Goal: Task Accomplishment & Management: Use online tool/utility

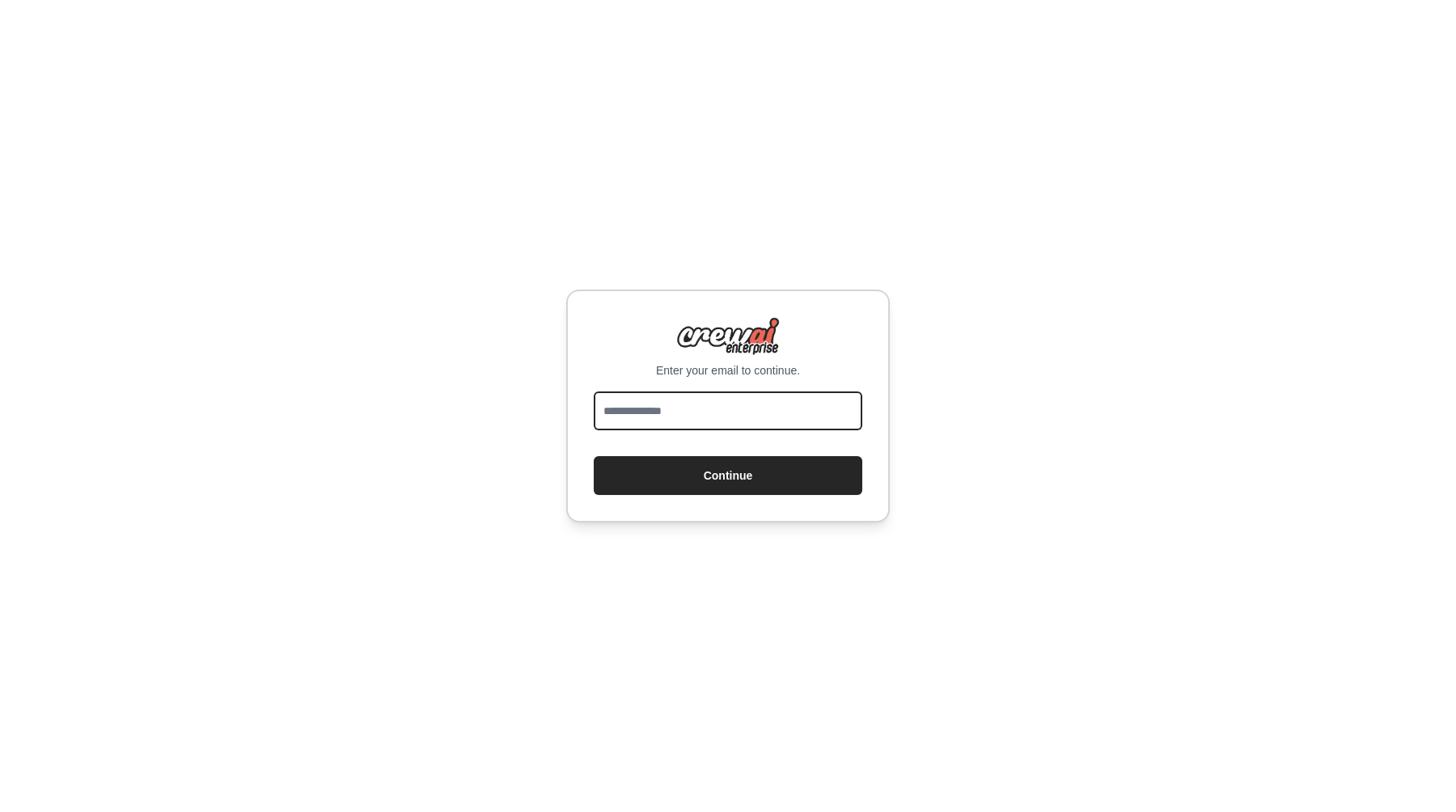
click at [677, 400] on input "email" at bounding box center [728, 410] width 269 height 39
type input "**********"
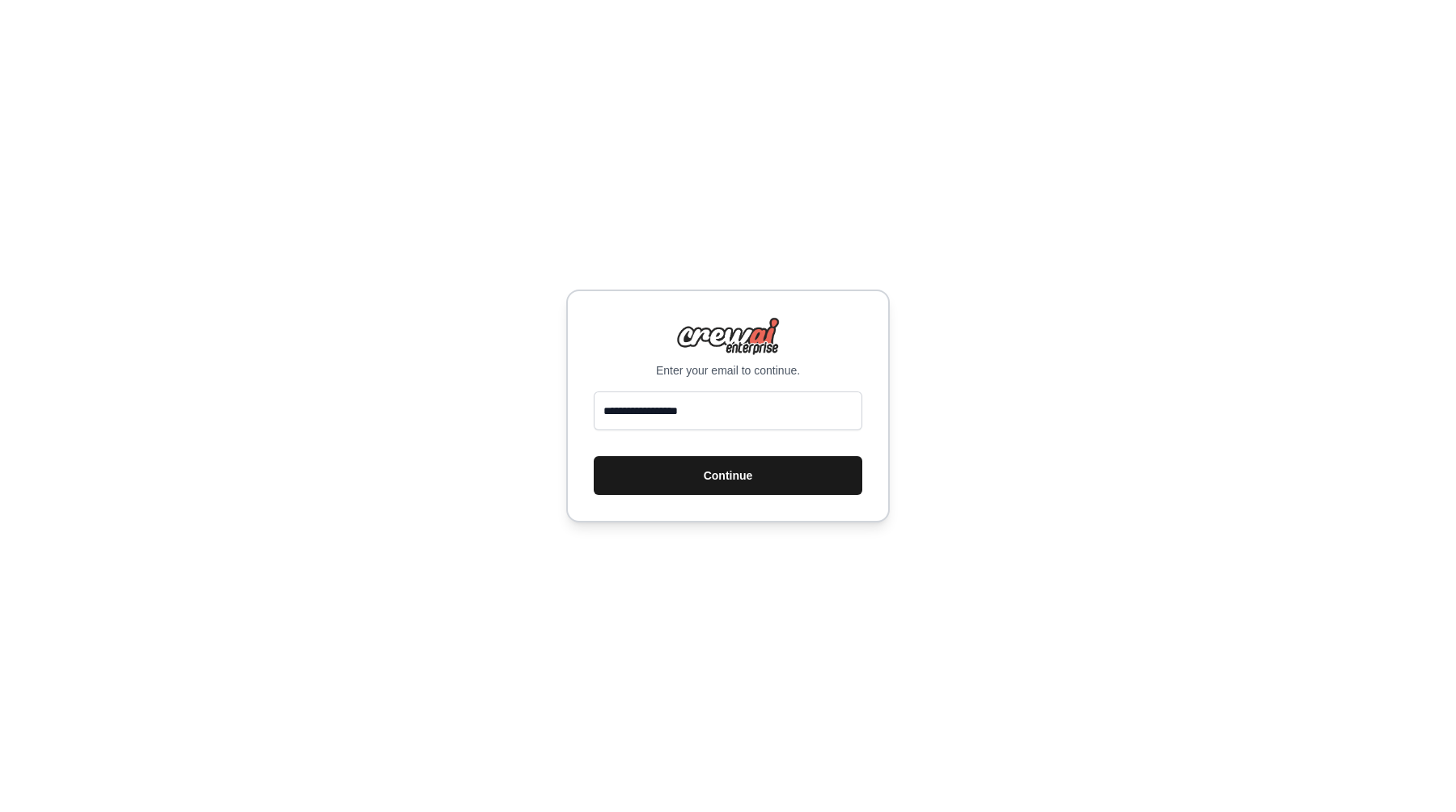
click at [718, 470] on button "Continue" at bounding box center [728, 475] width 269 height 39
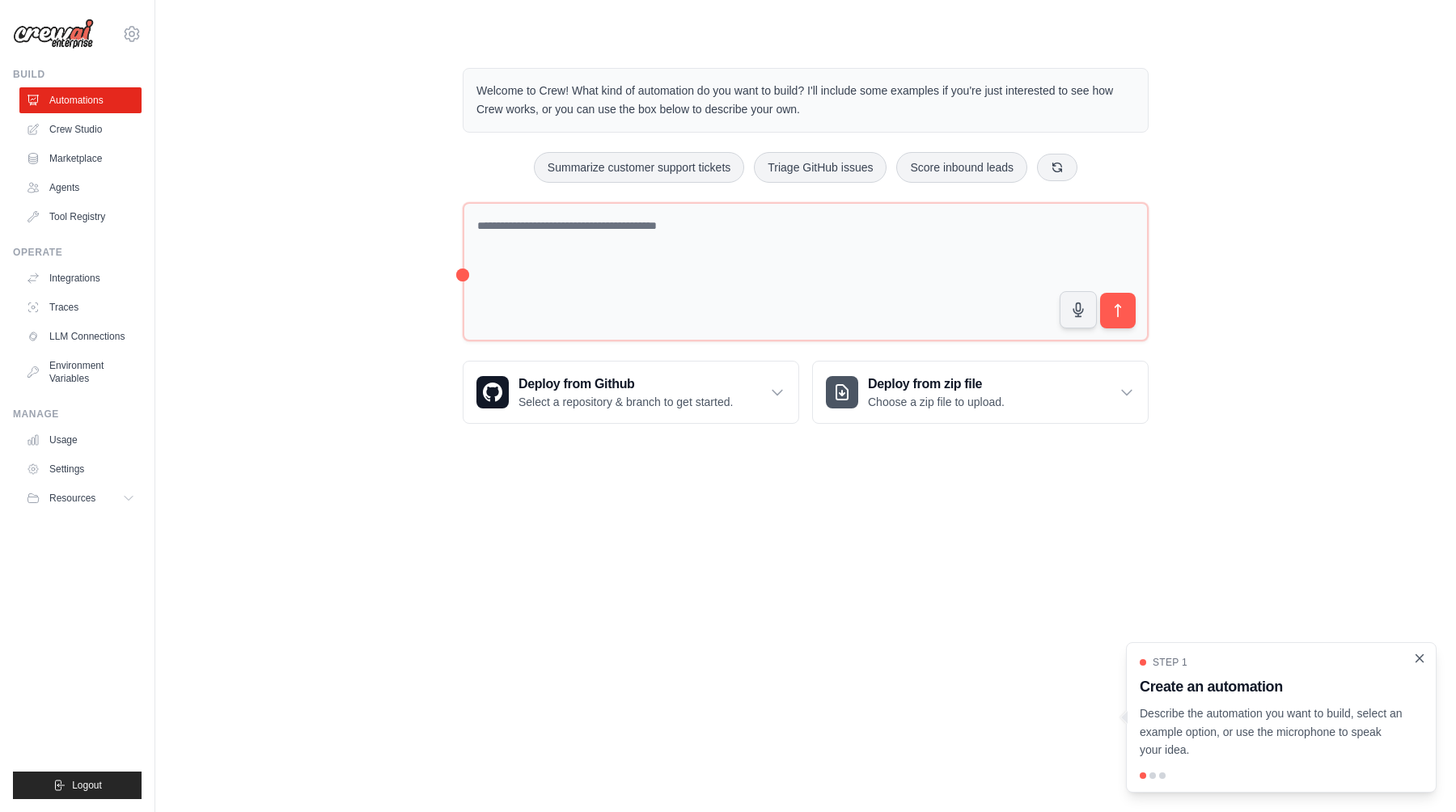
click at [1419, 657] on icon "Close walkthrough" at bounding box center [1421, 658] width 8 height 8
click at [62, 39] on img at bounding box center [52, 34] width 81 height 31
click at [132, 27] on icon at bounding box center [131, 34] width 15 height 14
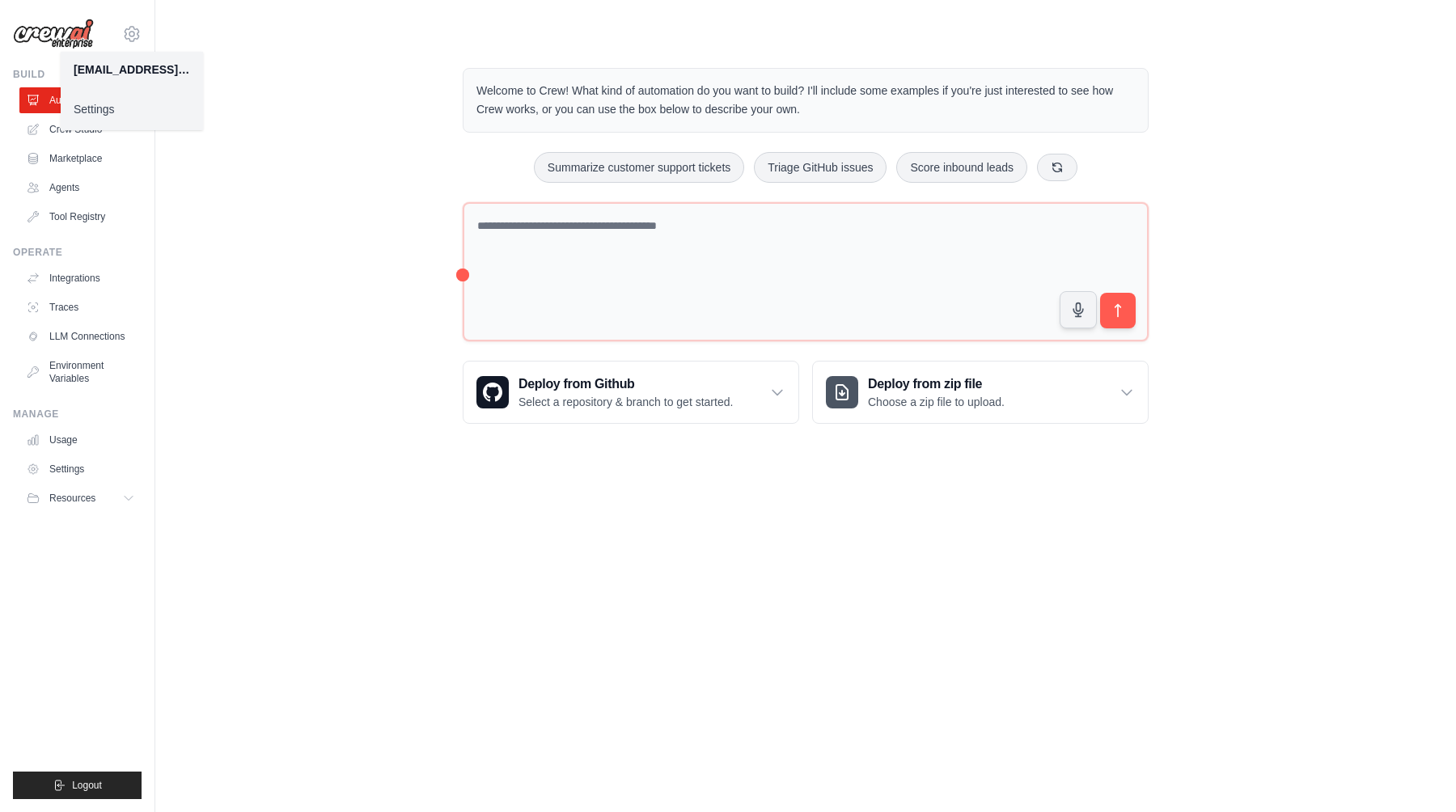
click at [259, 250] on div "Welcome to Crew! What kind of automation do you want to build? I'll include som…" at bounding box center [806, 245] width 1249 height 407
click at [65, 129] on link "Crew Studio" at bounding box center [83, 129] width 122 height 26
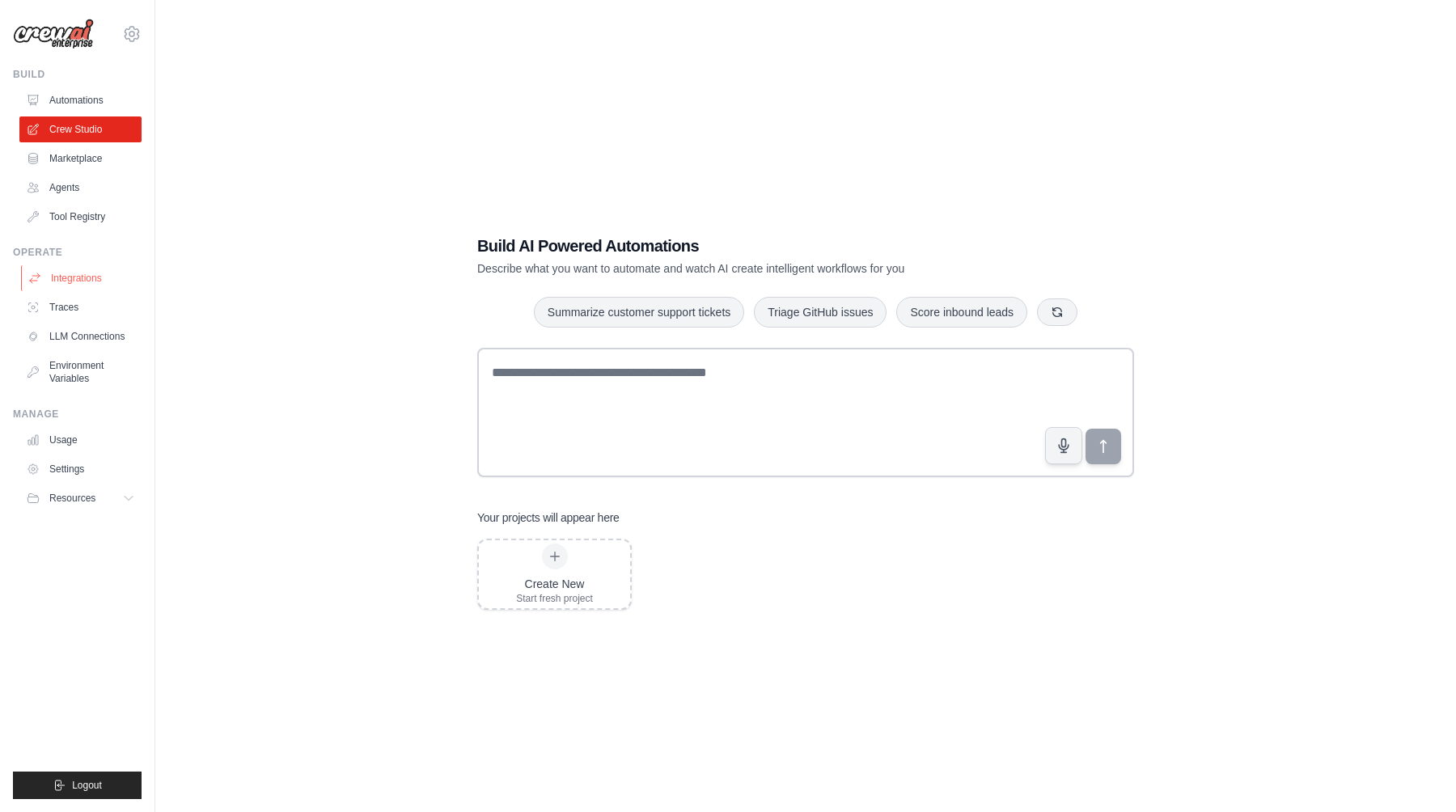
click at [71, 275] on link "Integrations" at bounding box center [83, 277] width 122 height 26
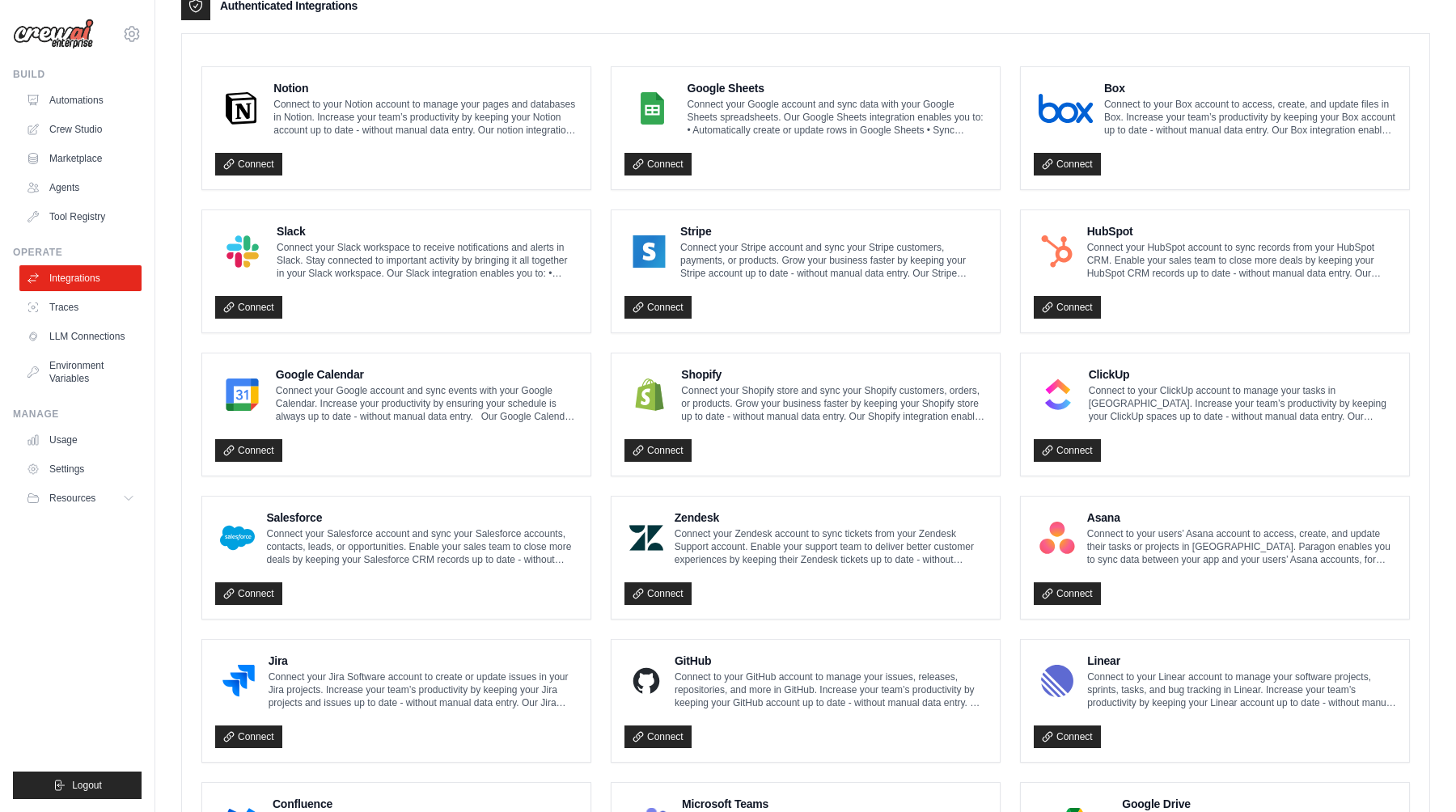
scroll to position [396, 0]
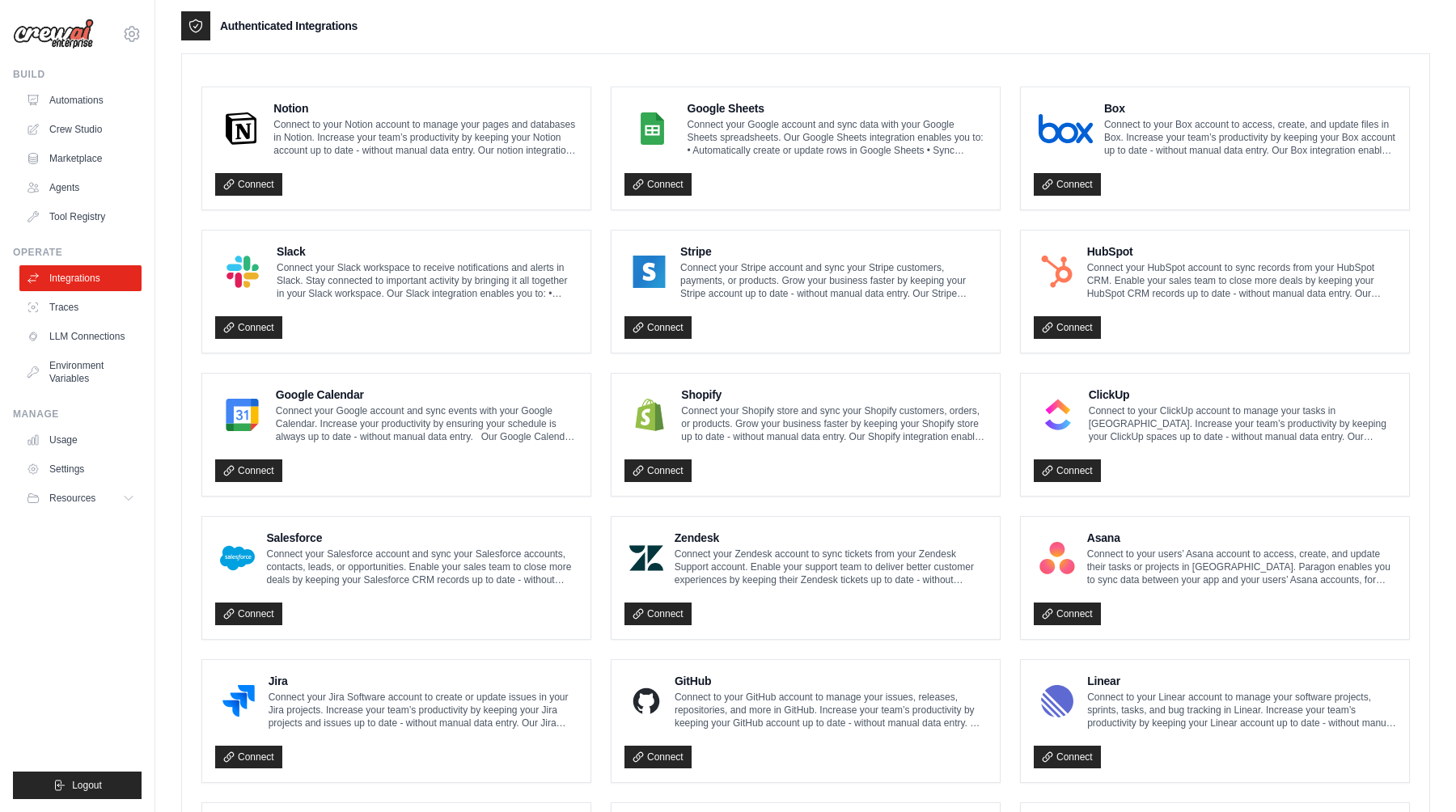
click at [648, 412] on img at bounding box center [649, 414] width 41 height 32
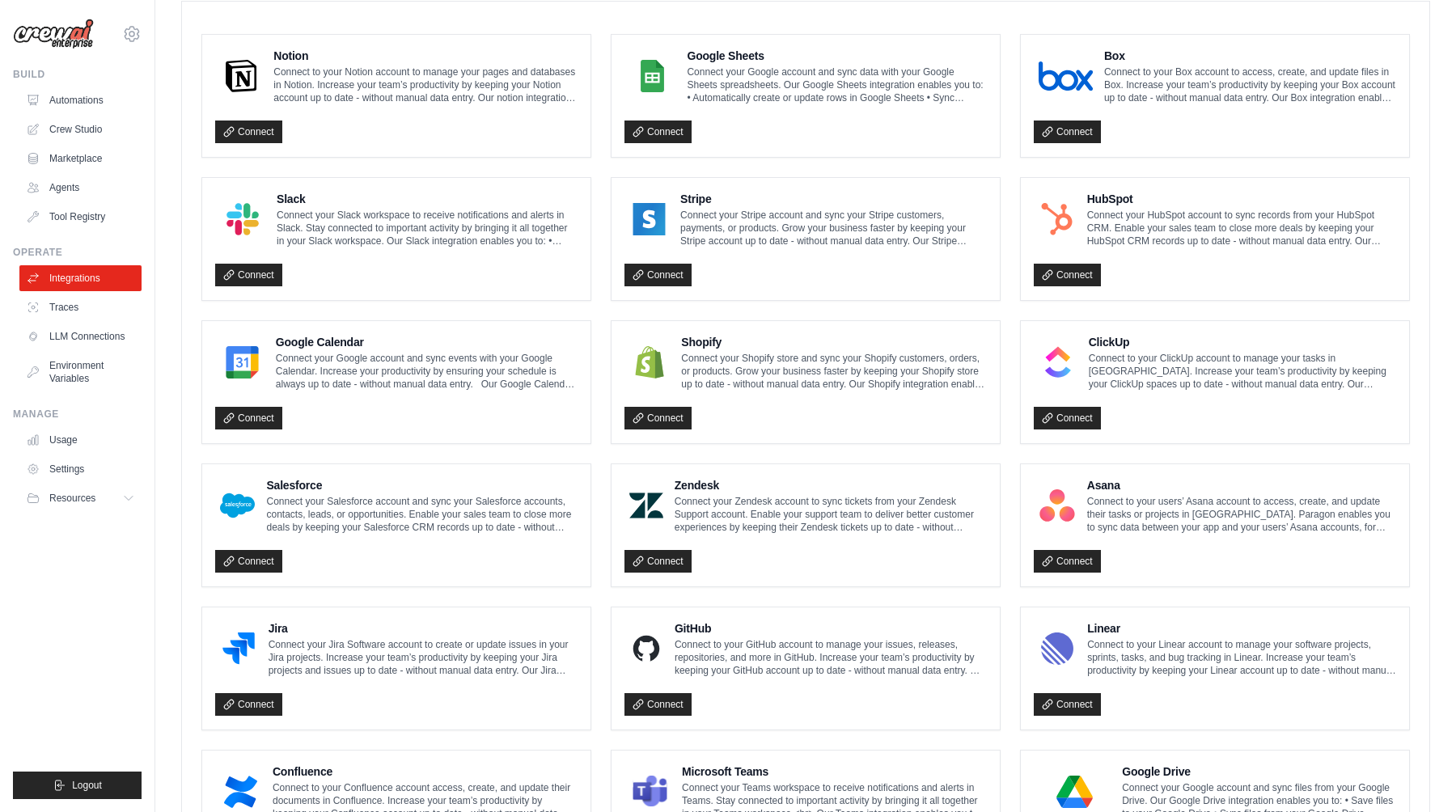
scroll to position [448, 0]
